Goal: Information Seeking & Learning: Find specific fact

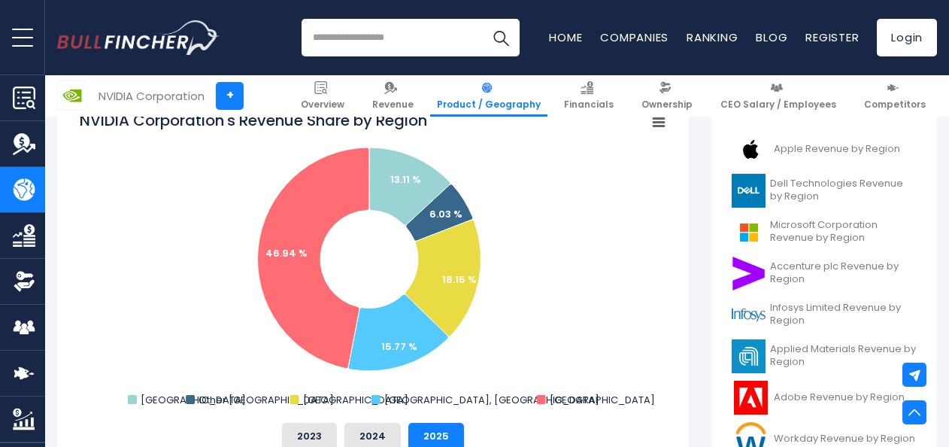
scroll to position [419, 0]
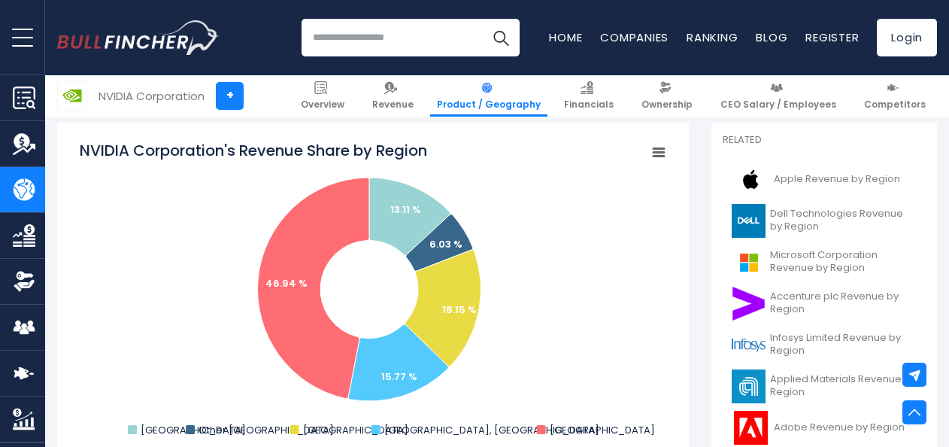
click at [217, 334] on rect "NVIDIA Corporation's Revenue Share by Region" at bounding box center [373, 290] width 587 height 301
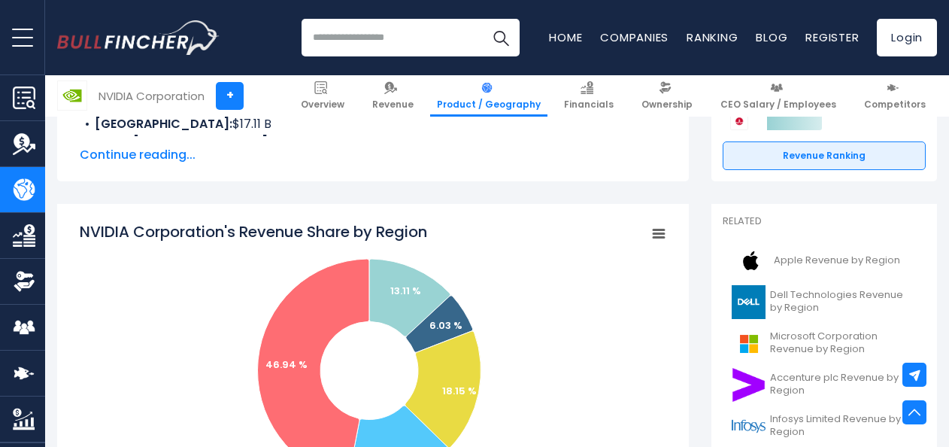
scroll to position [336, 0]
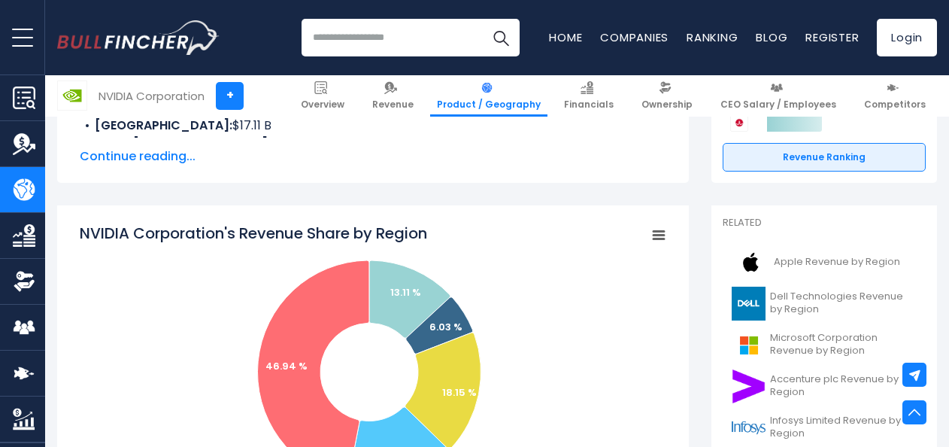
drag, startPoint x: 441, startPoint y: 205, endPoint x: 117, endPoint y: 201, distance: 323.5
click at [117, 223] on icon "Created with Highcharts 12.1.2 Chart context menu NVIDIA Corporation's Revenue …" at bounding box center [373, 373] width 587 height 301
drag, startPoint x: 81, startPoint y: 198, endPoint x: 387, endPoint y: 186, distance: 305.7
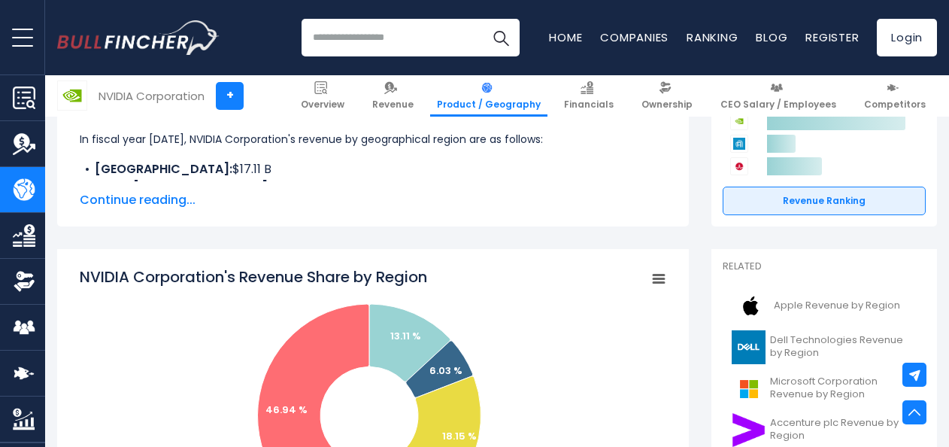
scroll to position [290, 0]
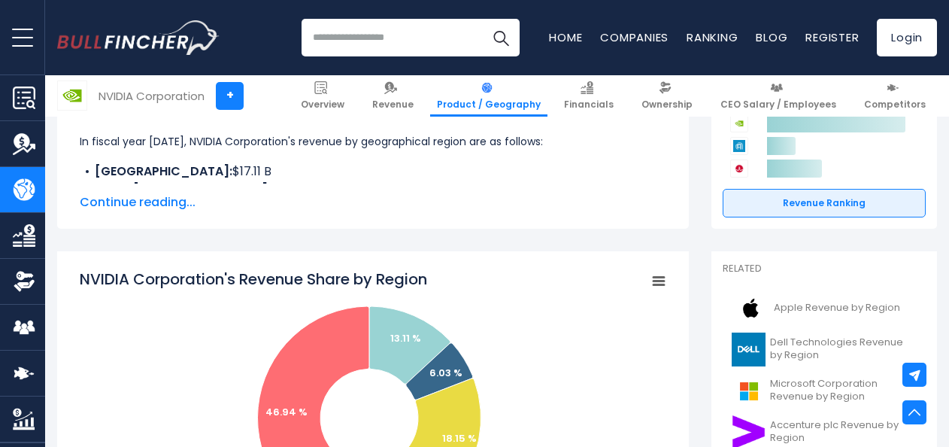
drag, startPoint x: 439, startPoint y: 242, endPoint x: 129, endPoint y: 247, distance: 310.8
click at [129, 269] on icon "Created with Highcharts 12.1.2 Chart context menu NVIDIA Corporation's Revenue …" at bounding box center [373, 419] width 587 height 301
drag, startPoint x: 83, startPoint y: 245, endPoint x: 421, endPoint y: 239, distance: 338.6
click at [421, 269] on tspan "NVIDIA Corporation's Revenue Share by Region" at bounding box center [254, 279] width 348 height 21
drag, startPoint x: 439, startPoint y: 250, endPoint x: 275, endPoint y: 241, distance: 164.3
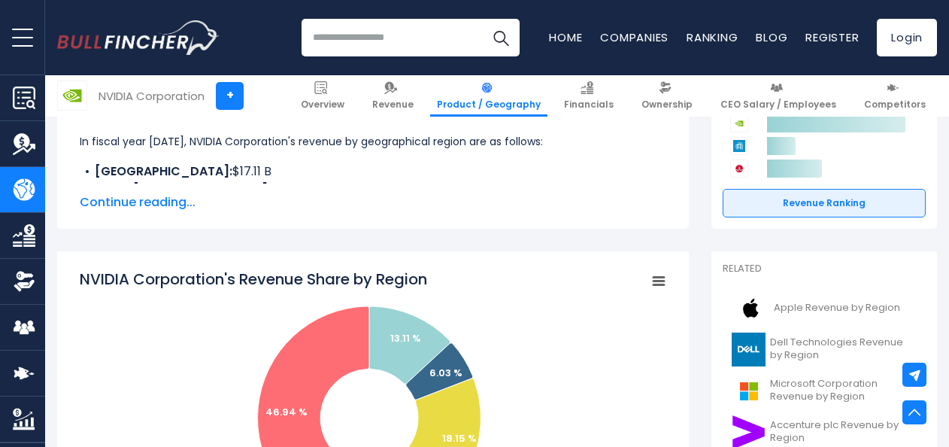
click at [275, 269] on icon "Created with Highcharts 12.1.2 Chart context menu NVIDIA Corporation's Revenue …" at bounding box center [373, 419] width 587 height 301
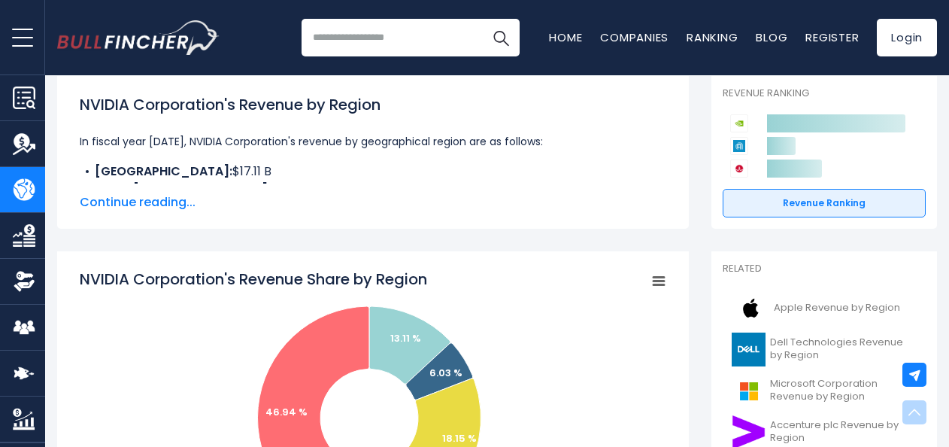
scroll to position [0, 0]
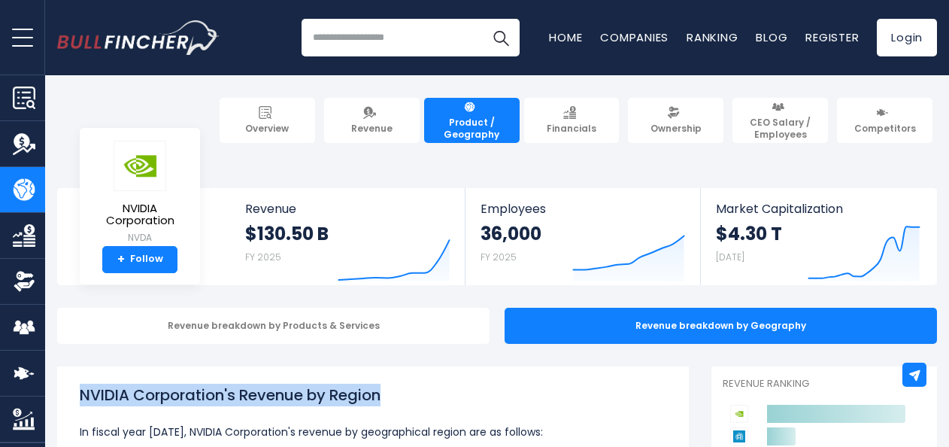
drag, startPoint x: 394, startPoint y: 366, endPoint x: 81, endPoint y: 365, distance: 313.0
click at [81, 384] on h1 "NVIDIA Corporation's Revenue by Region" at bounding box center [373, 395] width 587 height 23
copy h1 "NVIDIA Corporation's Revenue by Region"
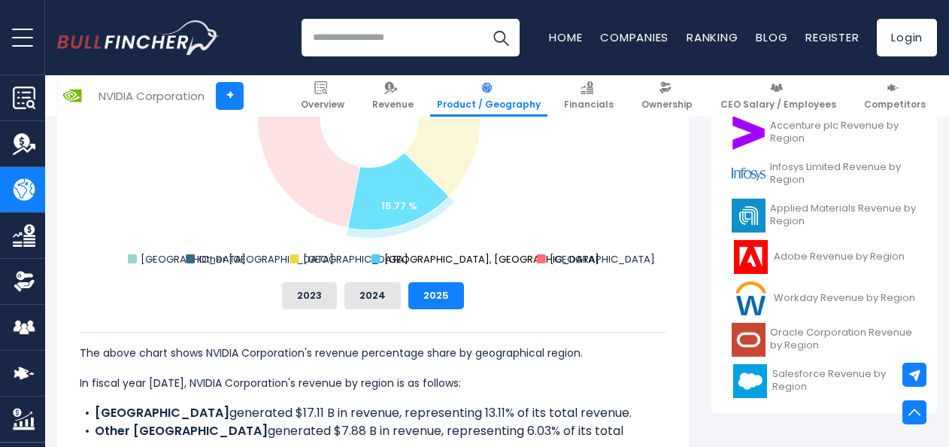
scroll to position [591, 0]
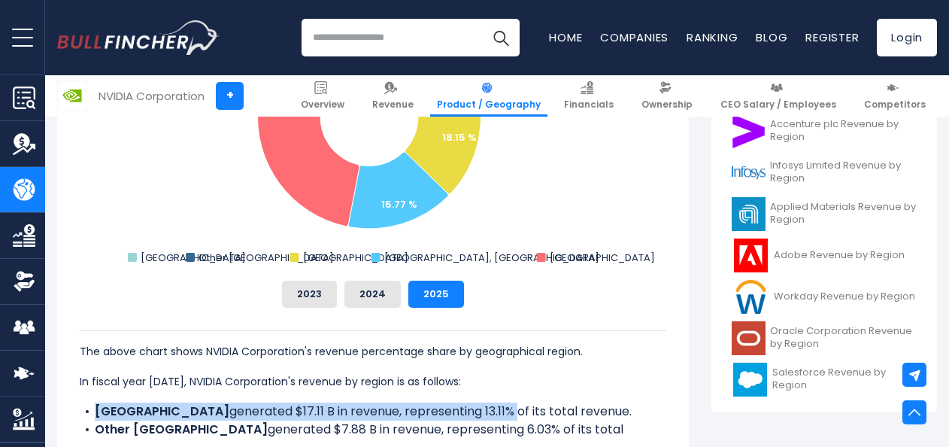
drag, startPoint x: 92, startPoint y: 376, endPoint x: 423, endPoint y: 374, distance: 331.0
click at [423, 403] on li "CHINA generated $17.11 B in revenue, representing 13.11% of its total revenue." at bounding box center [373, 412] width 587 height 18
